Goal: Complete application form

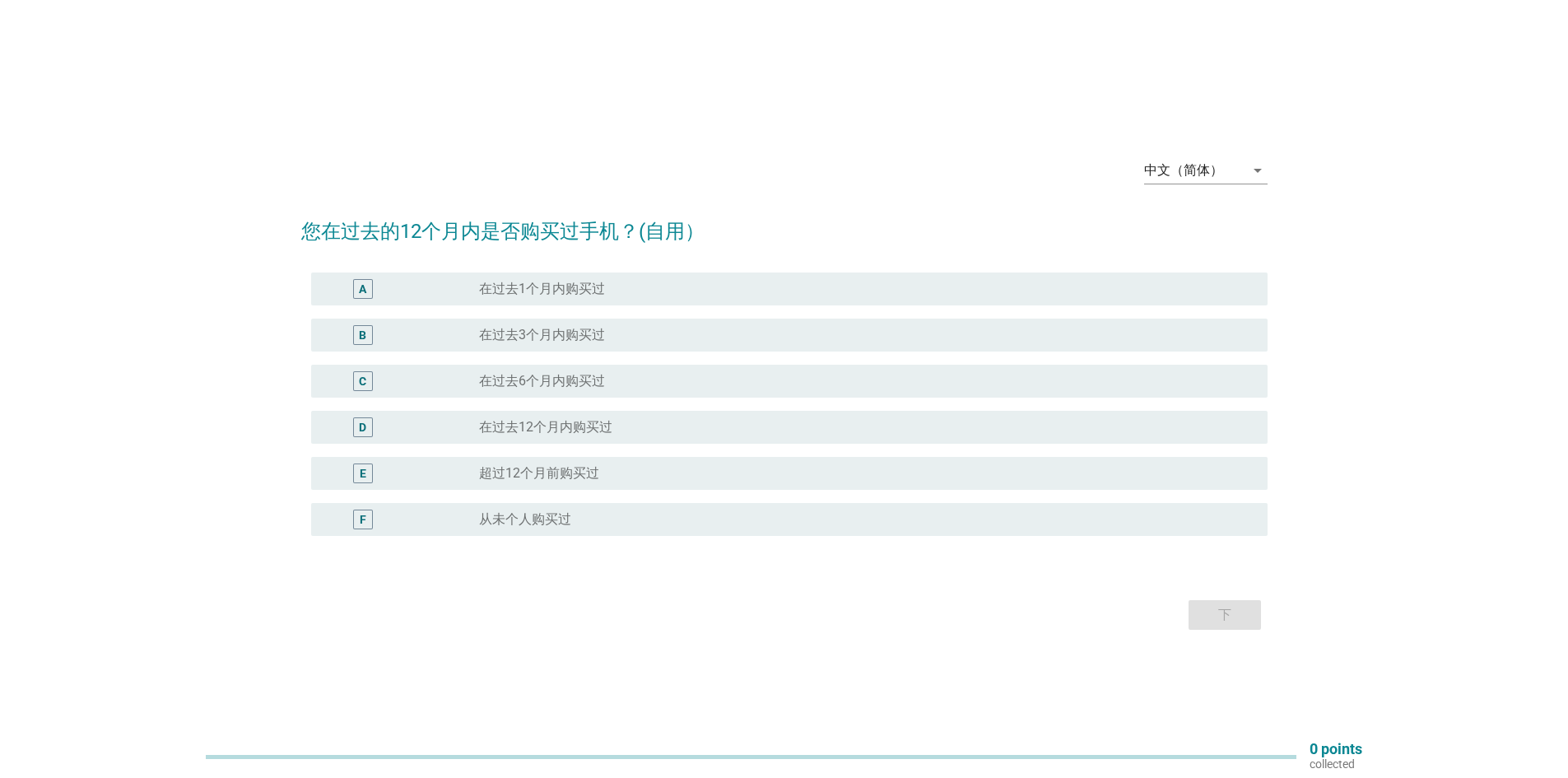
click at [608, 294] on div "radio_button_unchecked 在过去1个月内购买过" at bounding box center [860, 289] width 762 height 17
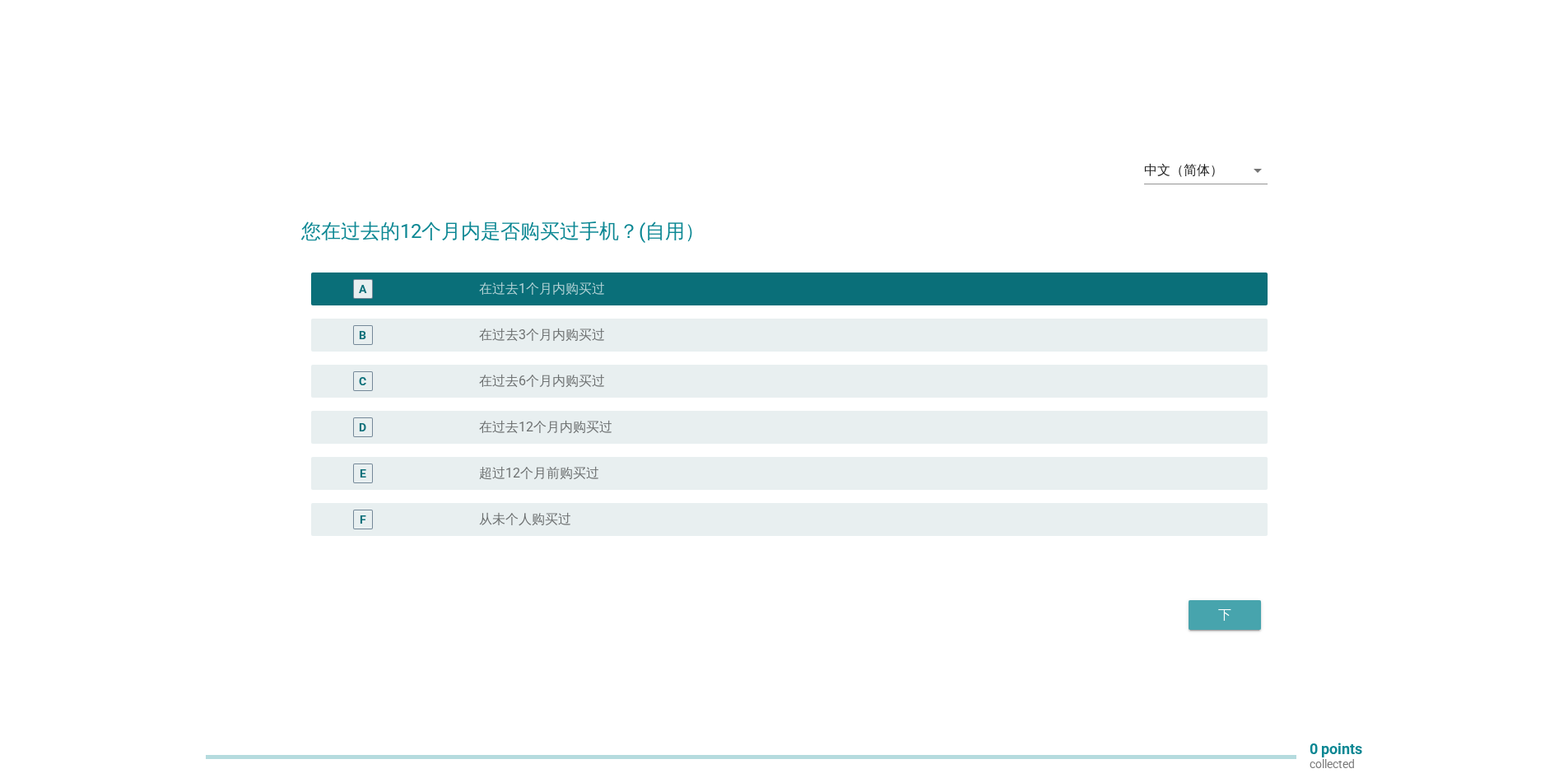
click at [1236, 611] on div "下" at bounding box center [1224, 616] width 46 height 20
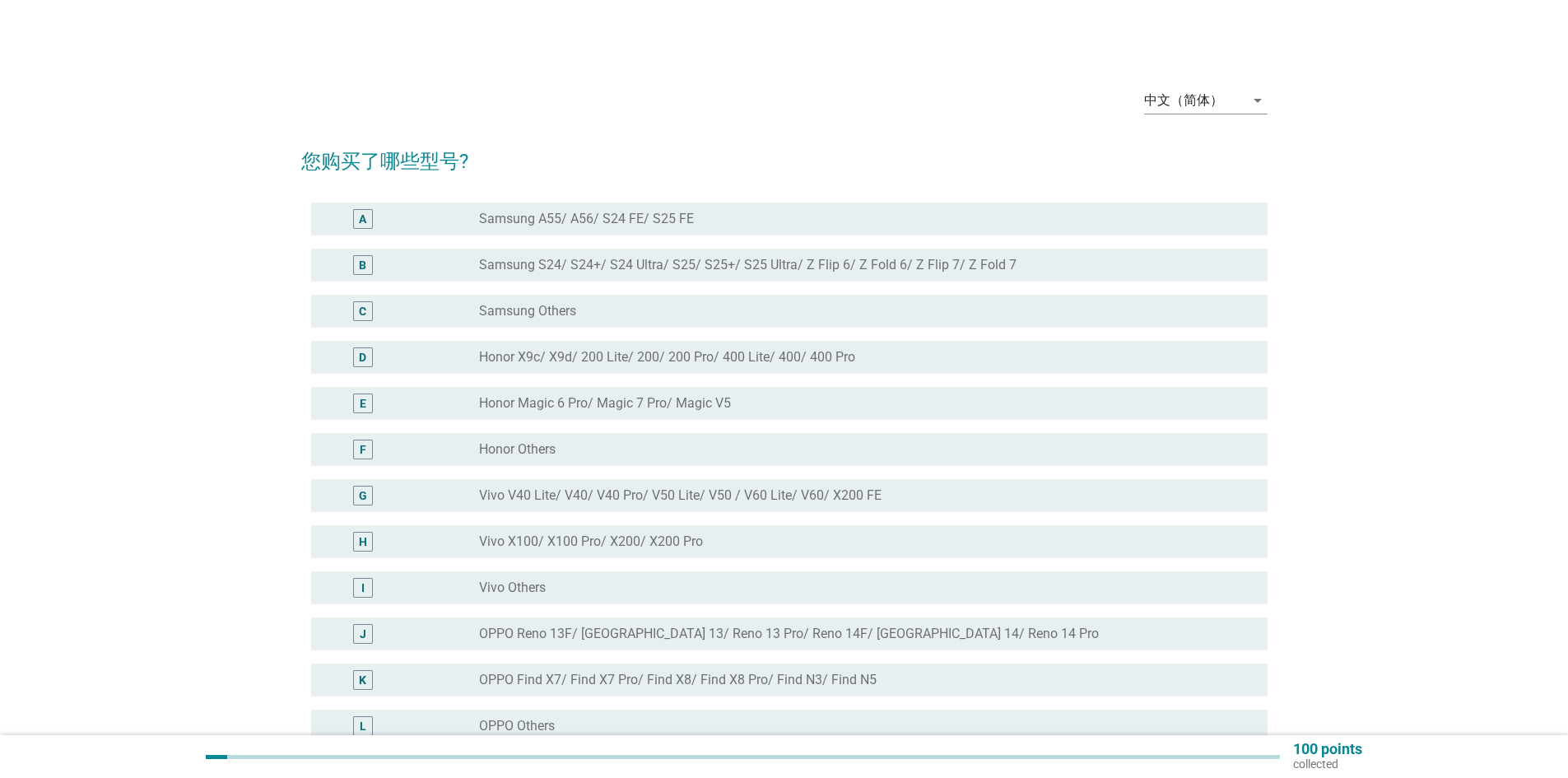
click at [686, 276] on div "B radio_button_unchecked Samsung S24/ S24+/ S24 Ultra/ S25/ S25+/ S25 Ultra/ Z …" at bounding box center [789, 265] width 956 height 33
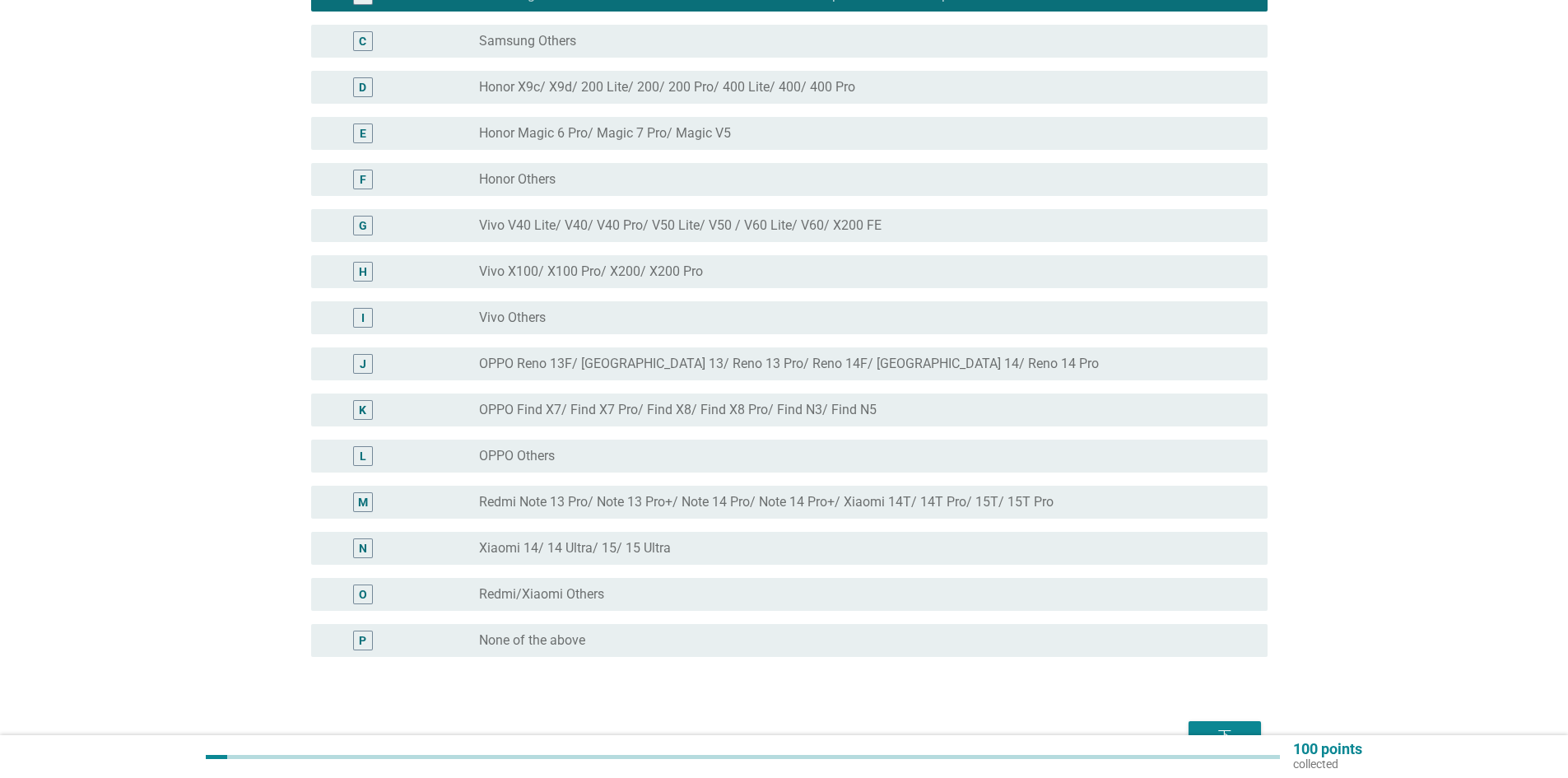
scroll to position [270, 0]
click at [1218, 726] on div "下" at bounding box center [1224, 735] width 46 height 20
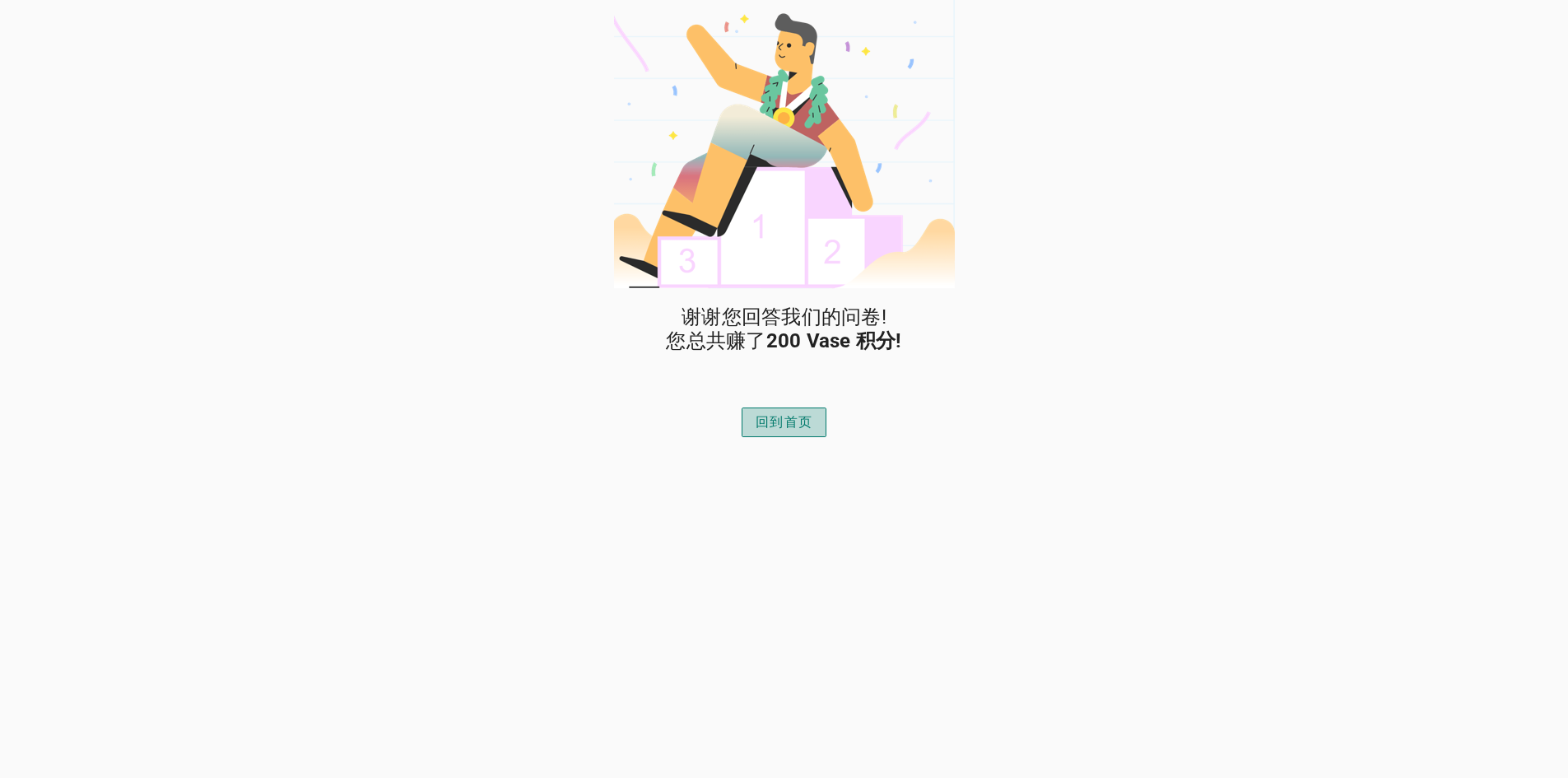
click at [781, 420] on div "回到首页" at bounding box center [784, 423] width 57 height 20
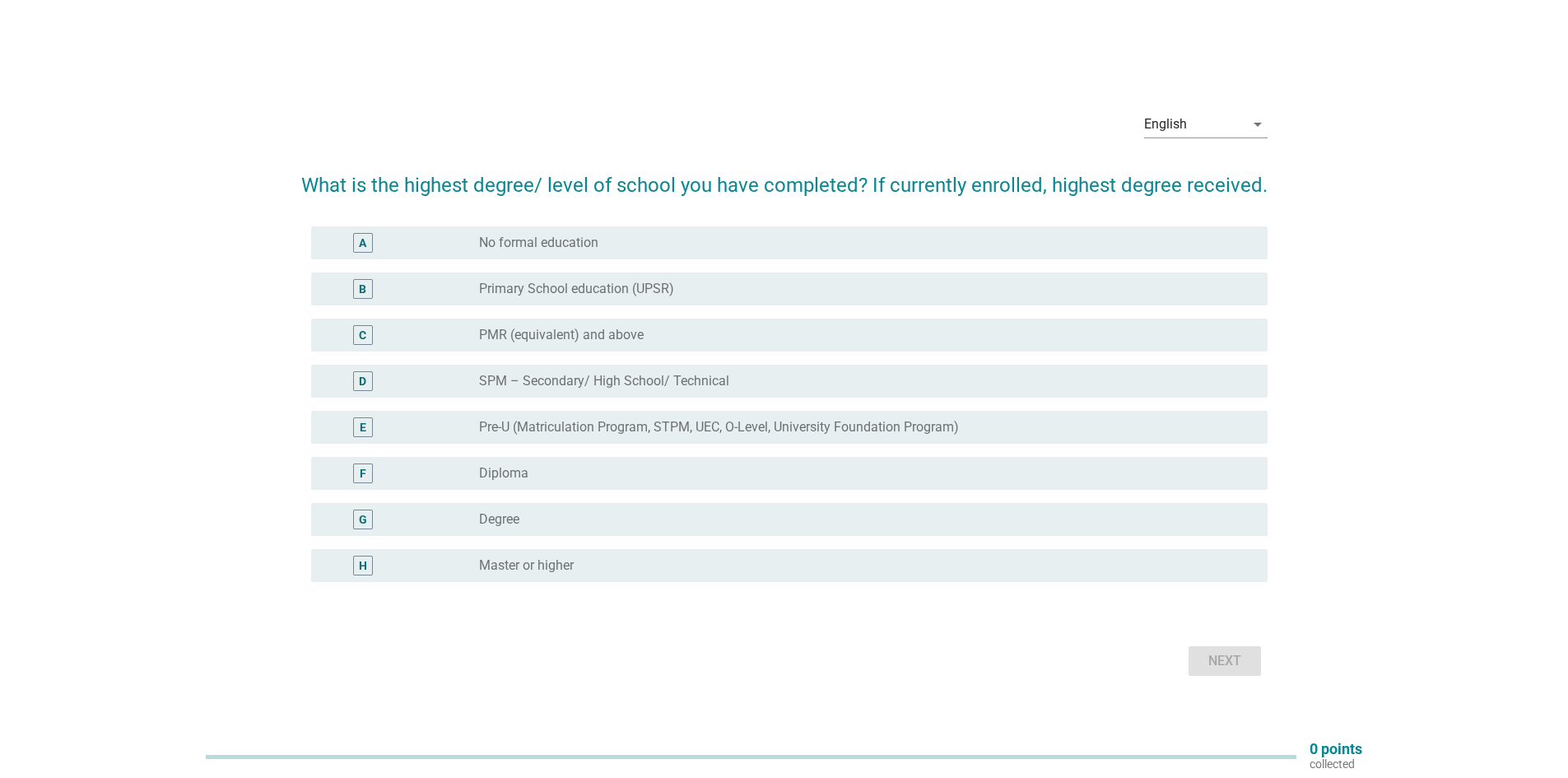
click at [572, 571] on label "Master or higher" at bounding box center [526, 566] width 95 height 17
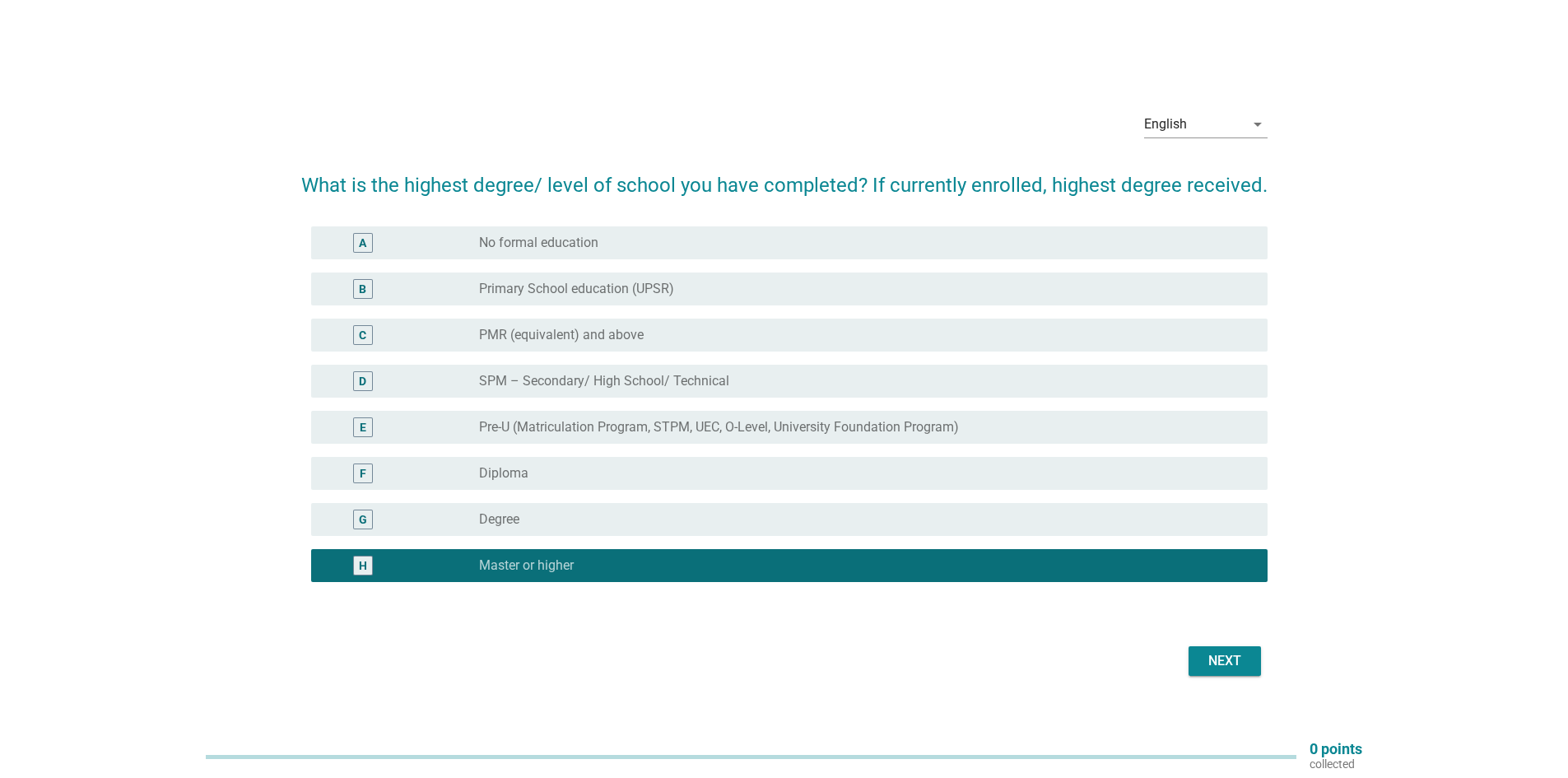
click at [584, 526] on div "radio_button_unchecked Degree" at bounding box center [860, 520] width 762 height 17
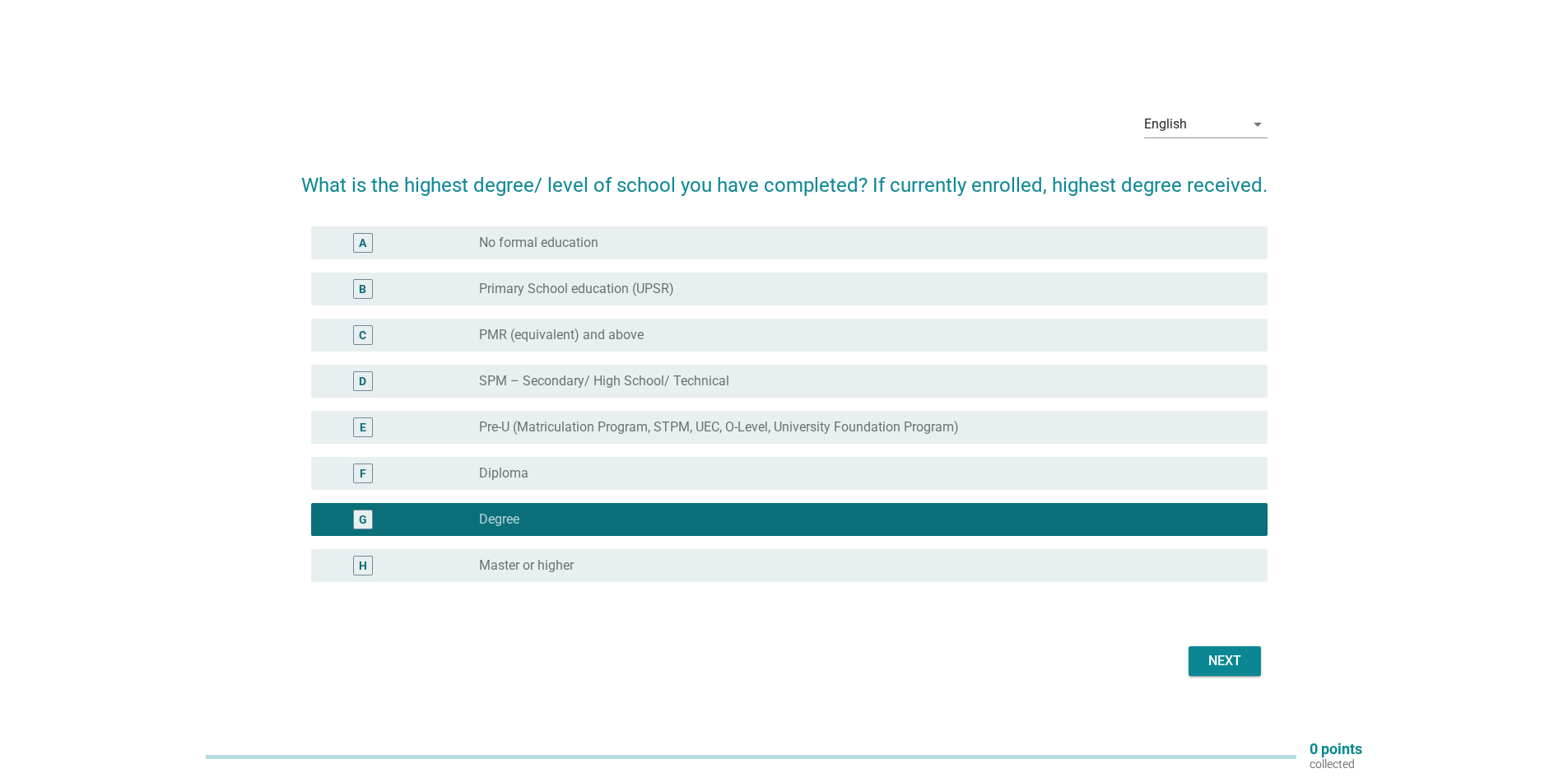
click at [721, 567] on div "radio_button_unchecked Master or higher" at bounding box center [860, 566] width 762 height 17
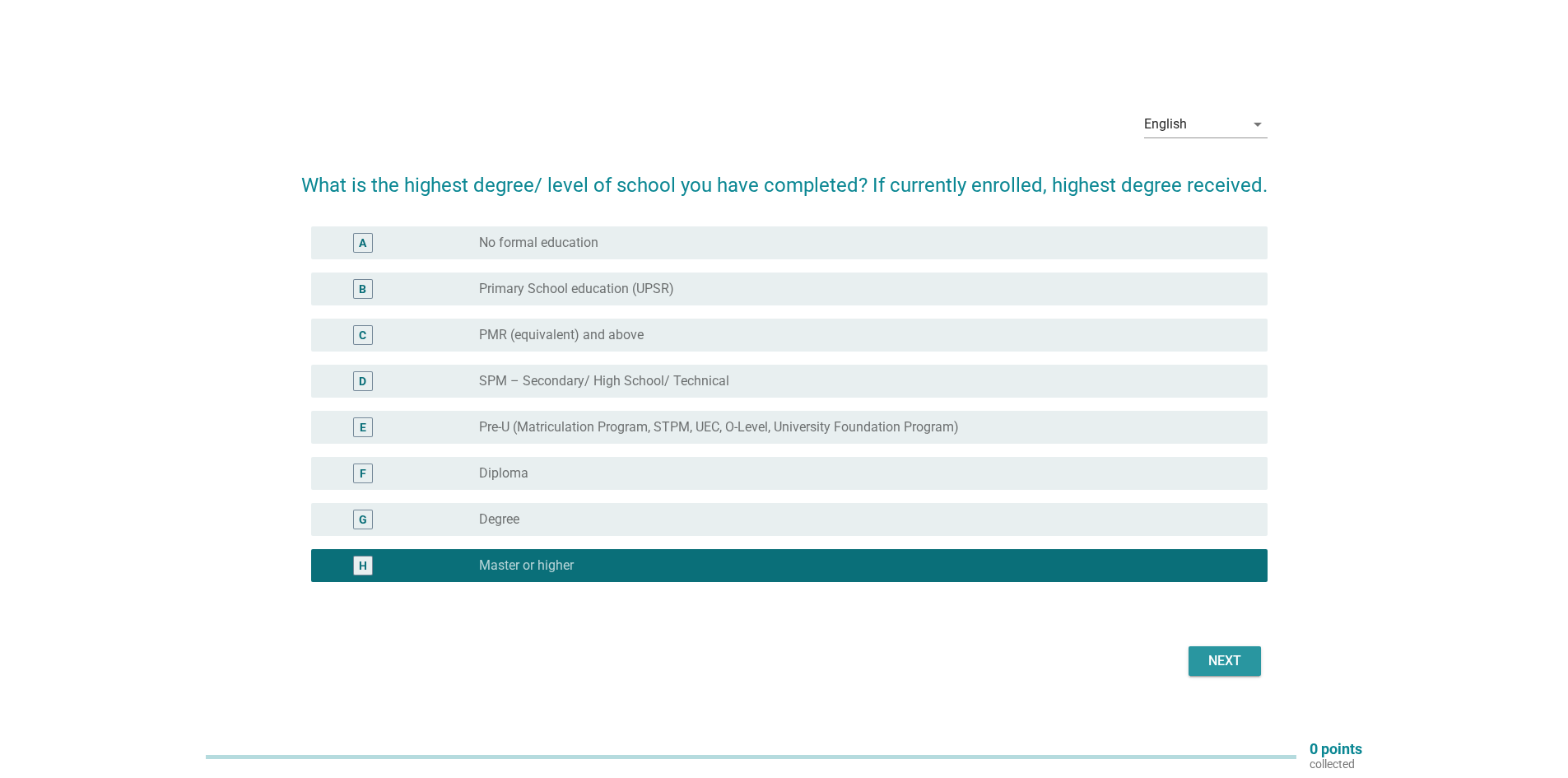
click at [1252, 662] on button "Next" at bounding box center [1225, 661] width 73 height 29
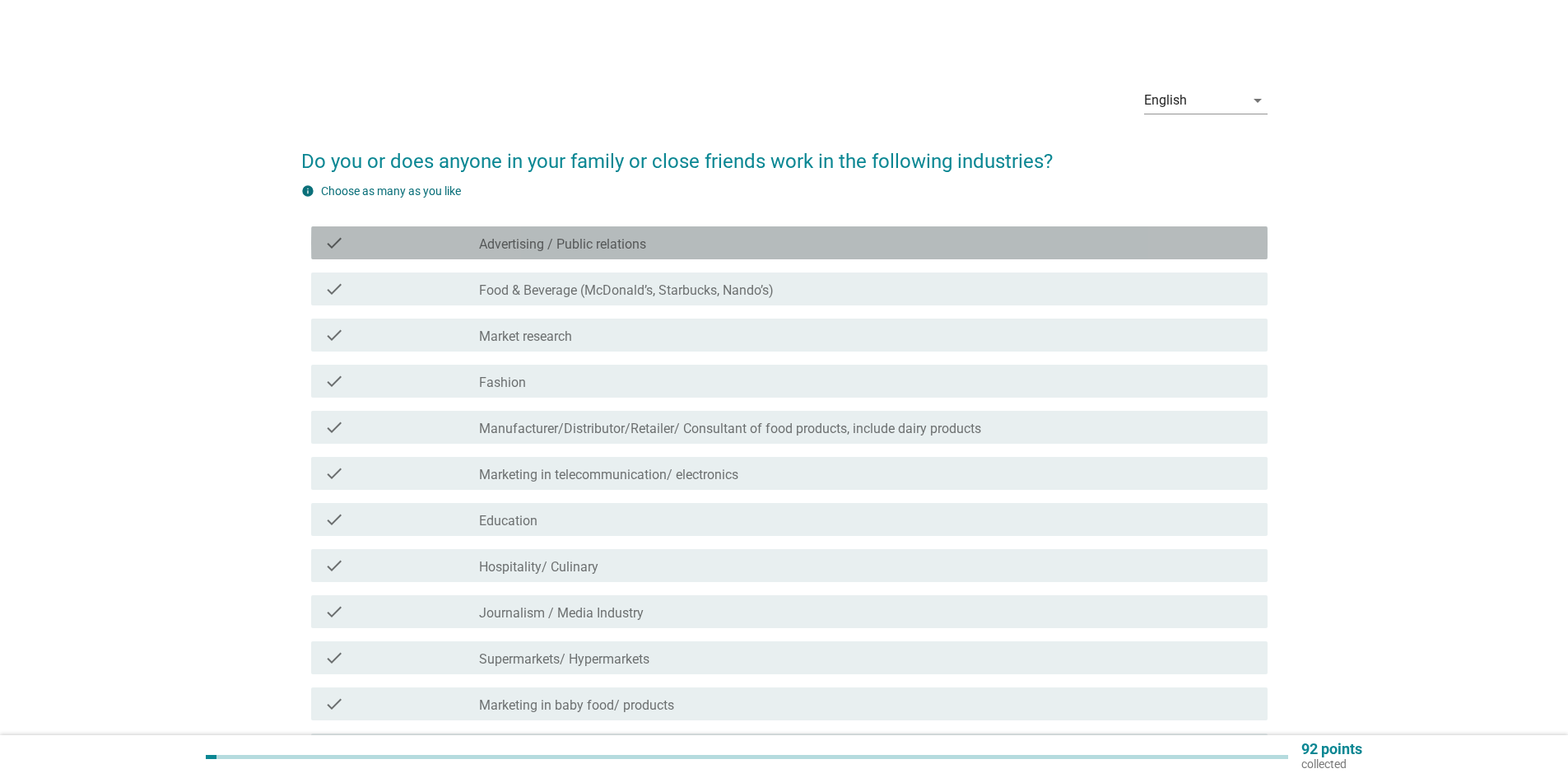
click at [697, 245] on div "check_box_outline_blank Advertising / Public relations" at bounding box center [866, 243] width 775 height 20
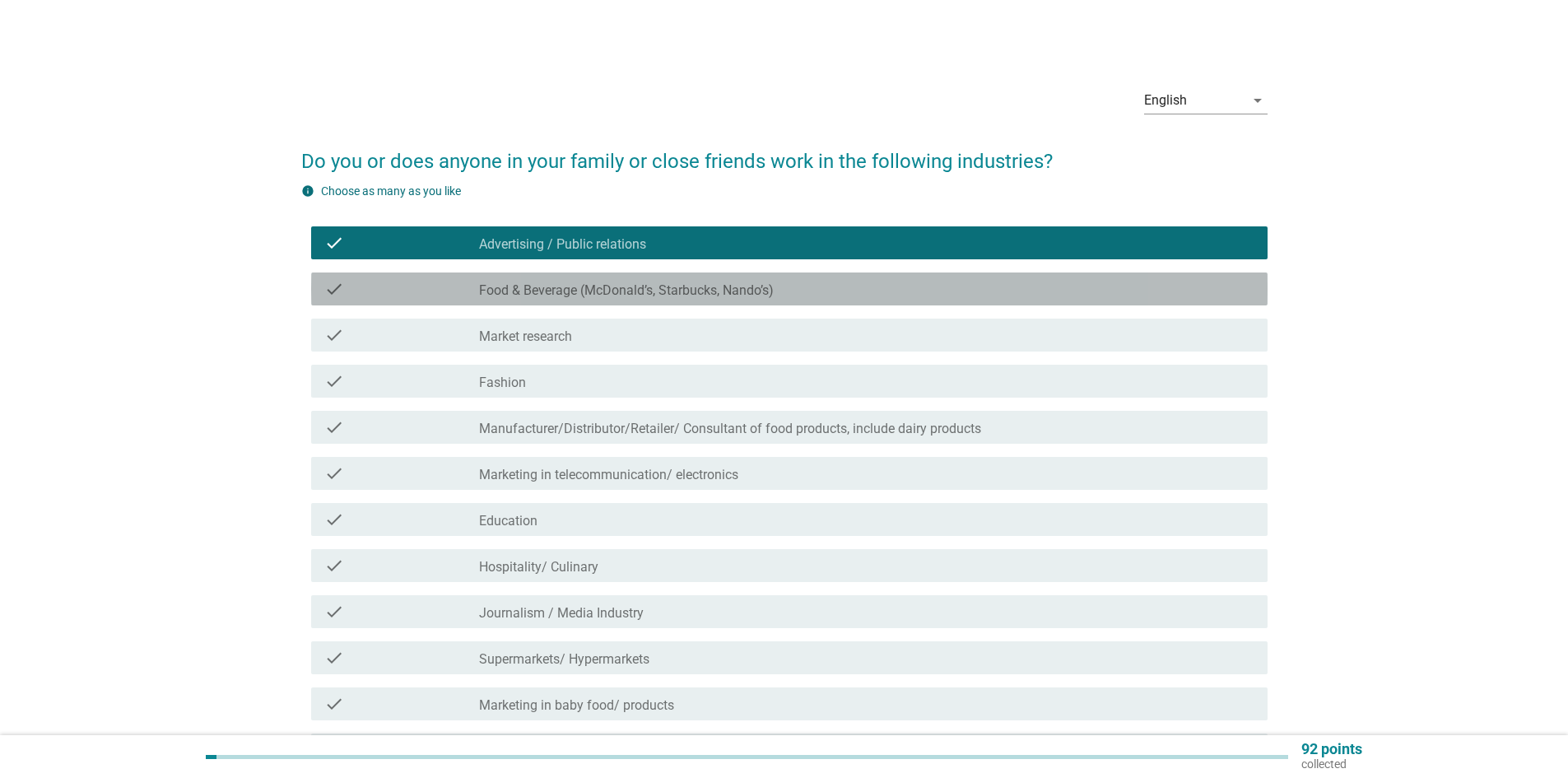
click at [676, 293] on label "Food & Beverage (McDonald’s, Starbucks, Nando’s)" at bounding box center [626, 291] width 295 height 17
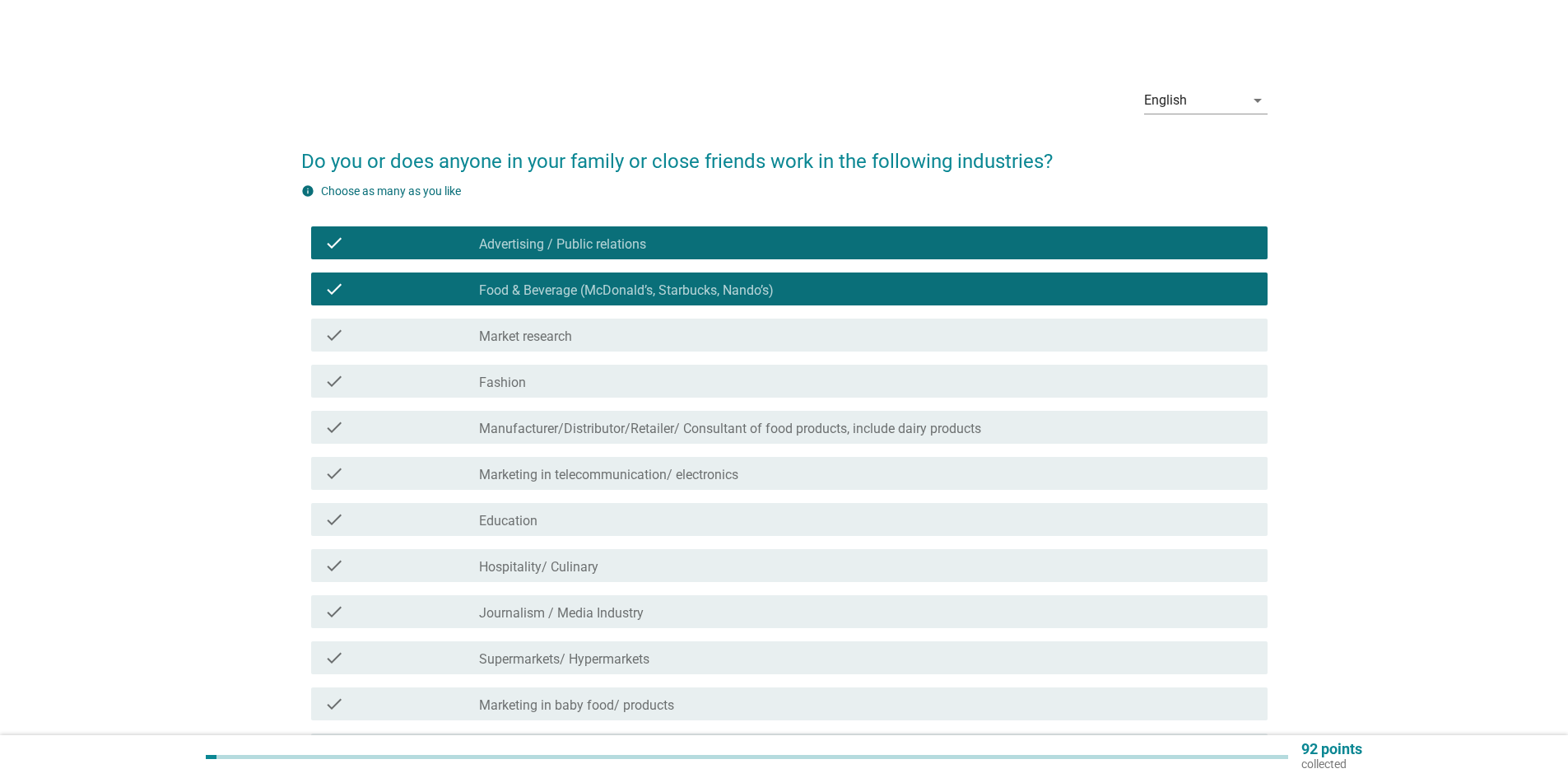
click at [652, 339] on div "check_box_outline_blank Market research" at bounding box center [866, 335] width 775 height 20
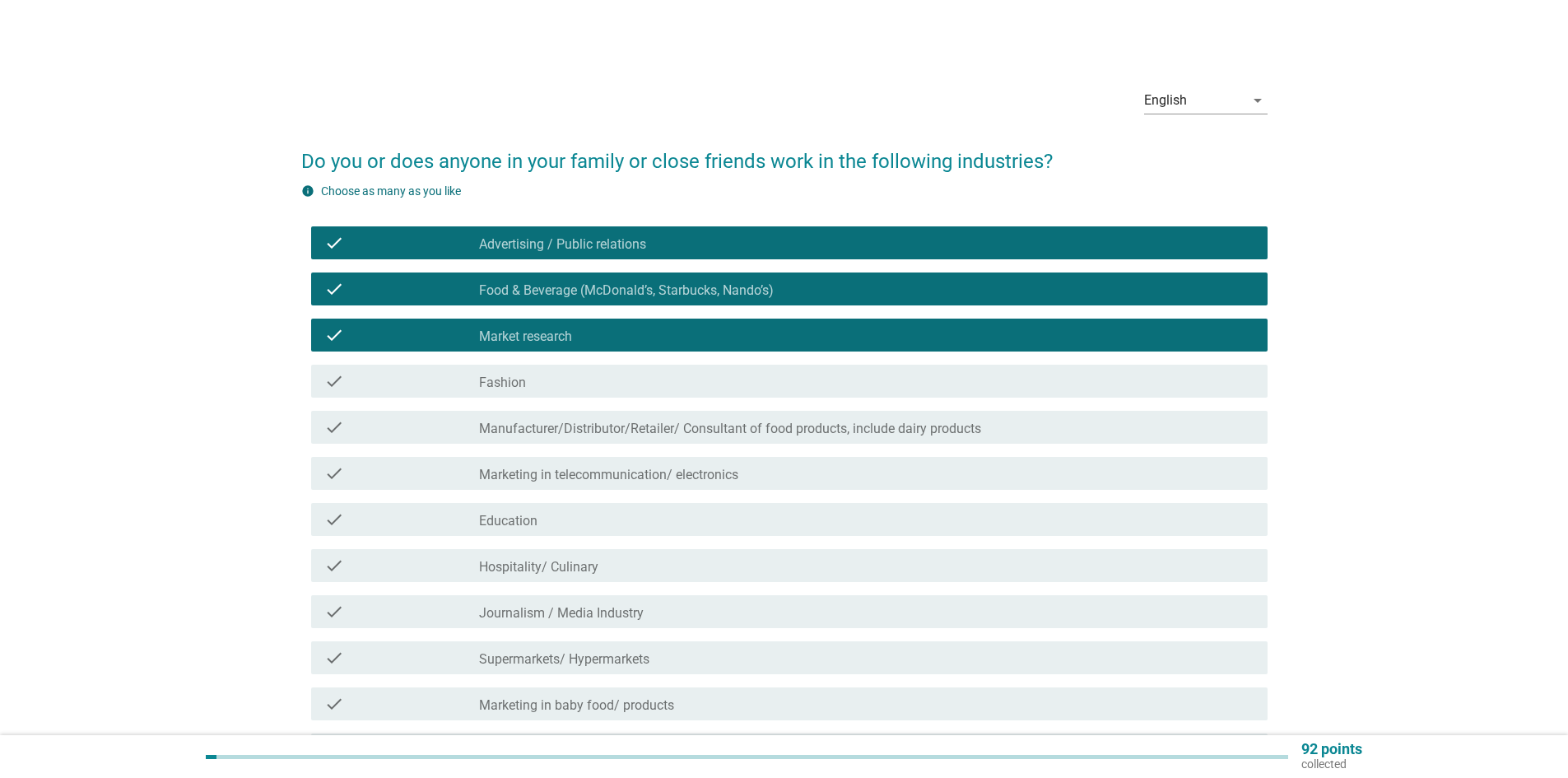
click at [647, 382] on div "check_box_outline_blank Fashion" at bounding box center [866, 381] width 775 height 20
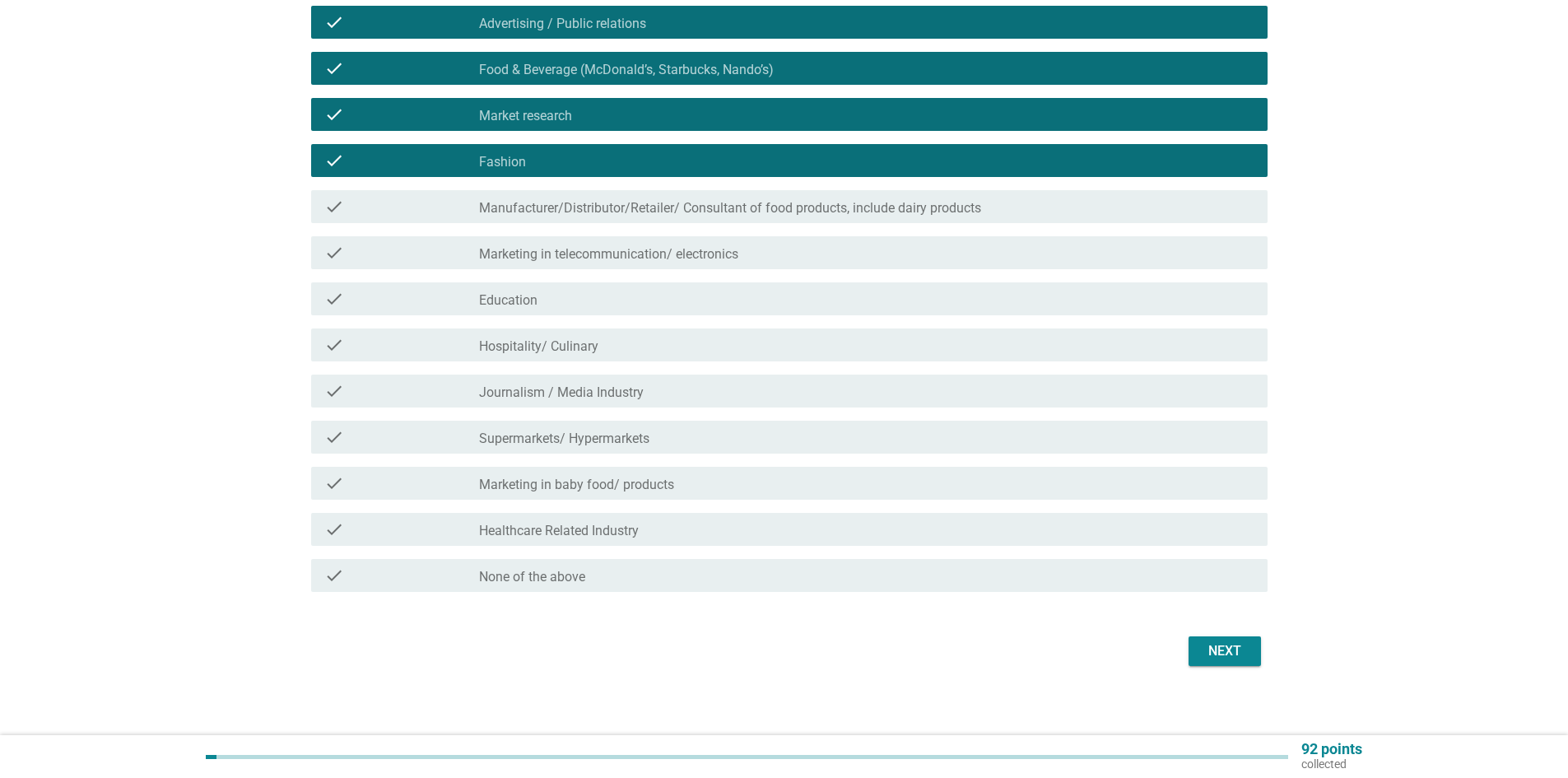
scroll to position [230, 0]
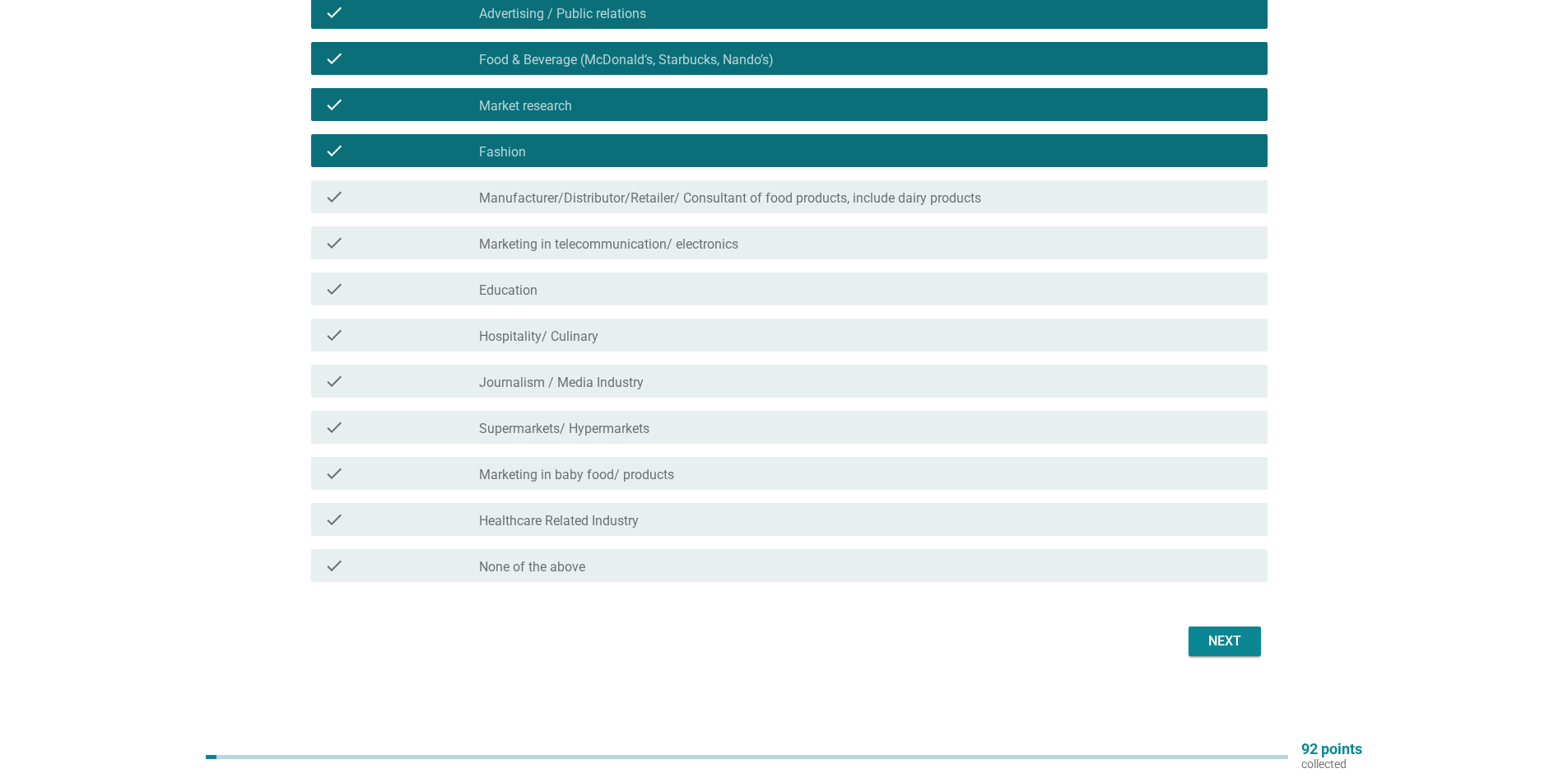
click at [639, 525] on label "Healthcare Related Industry" at bounding box center [558, 521] width 160 height 17
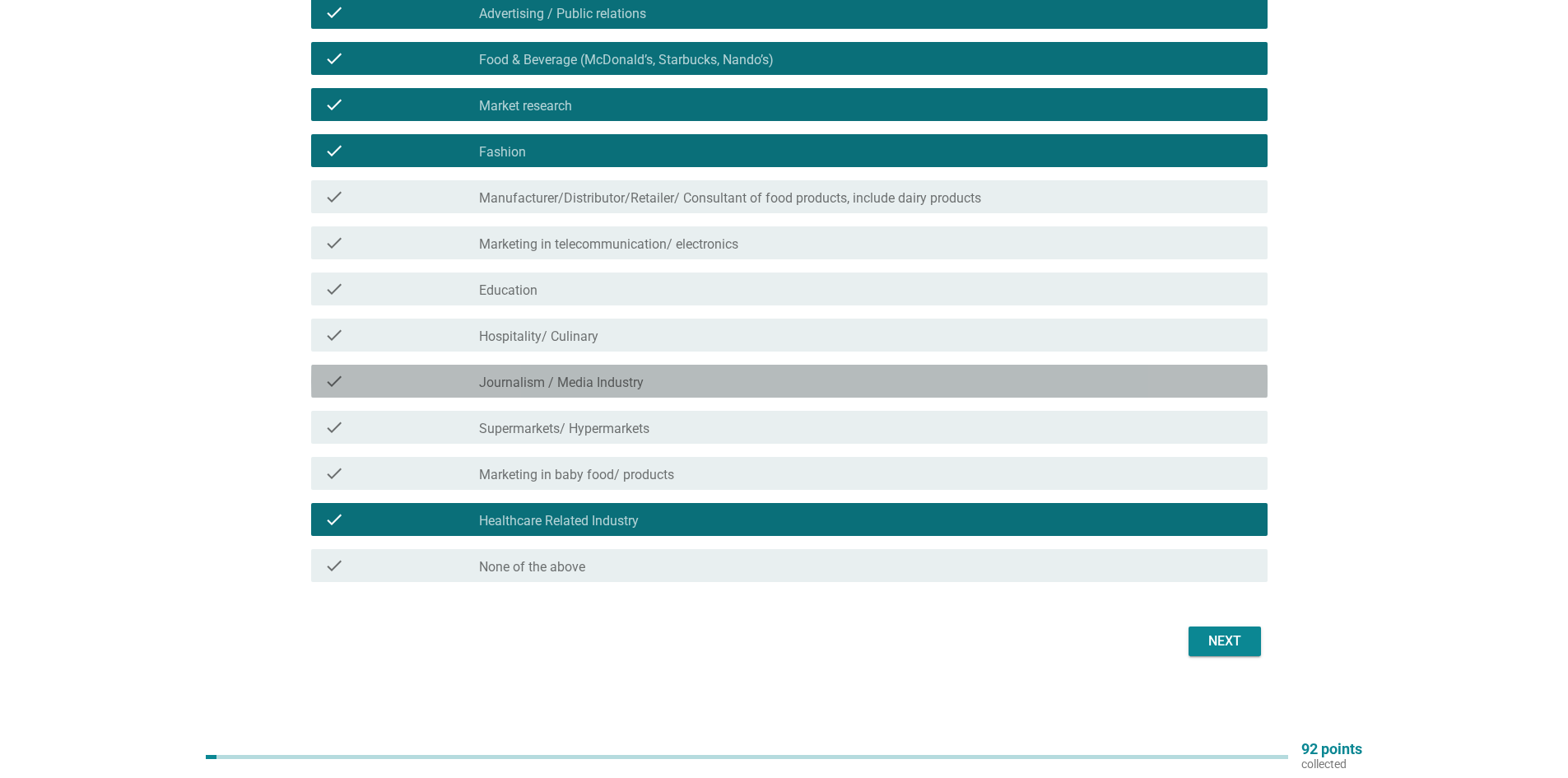
click at [655, 378] on div "check_box_outline_blank Journalism / Media Industry" at bounding box center [866, 381] width 775 height 20
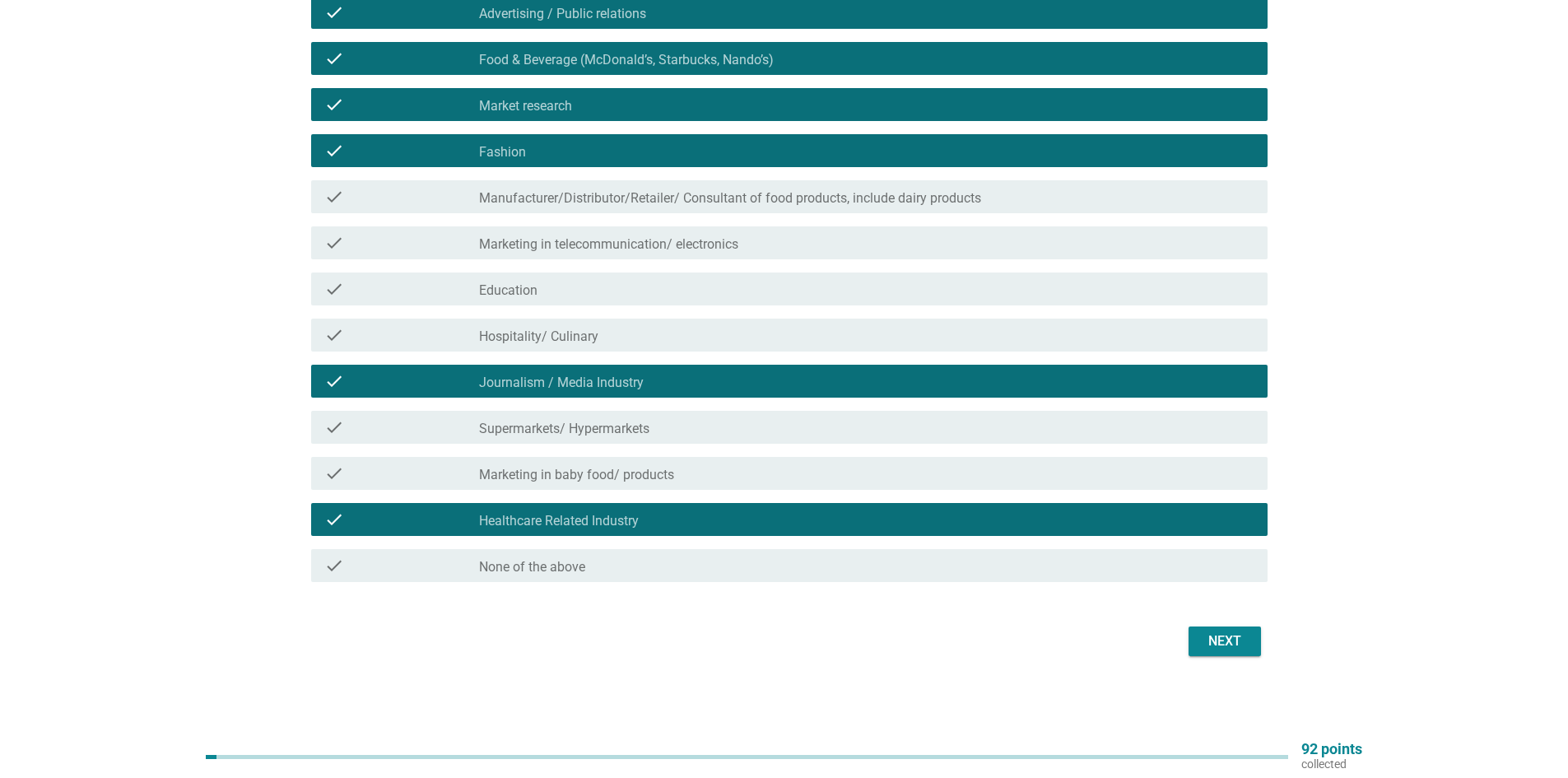
click at [734, 239] on label "Marketing in telecommunication/ electronics" at bounding box center [609, 245] width 260 height 17
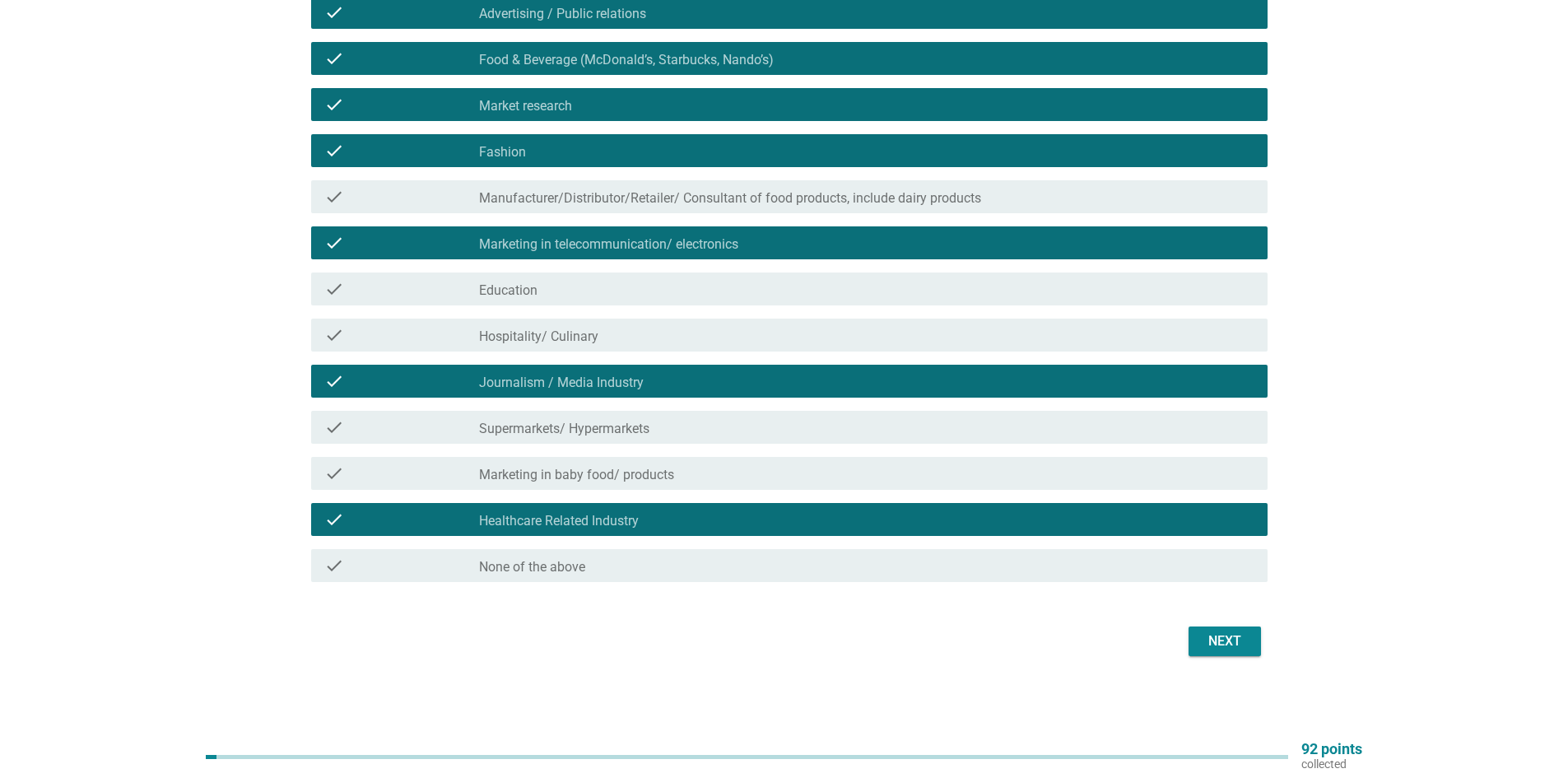
click at [1247, 649] on button "Next" at bounding box center [1225, 641] width 73 height 29
